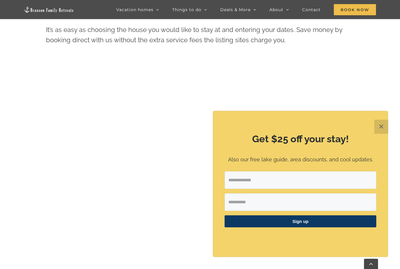
scroll to position [312, 0]
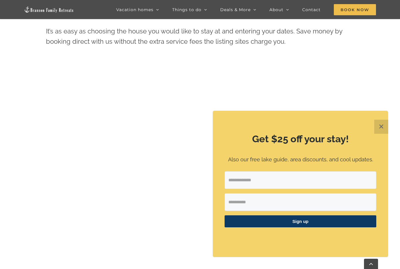
click at [383, 134] on button "✕" at bounding box center [381, 127] width 14 height 14
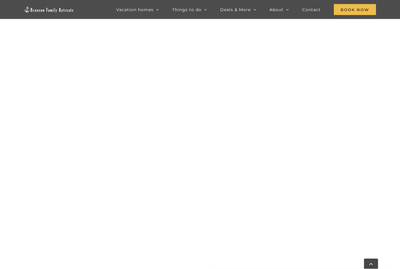
scroll to position [381, 0]
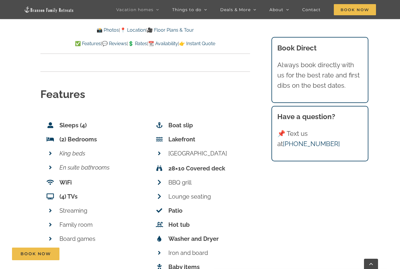
scroll to position [2196, 0]
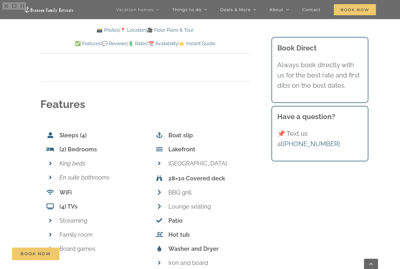
scroll to position [2197, 0]
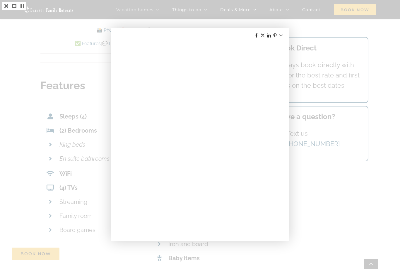
click at [367, 186] on div at bounding box center [200, 134] width 400 height 269
